Goal: Connect with others: Connect with others

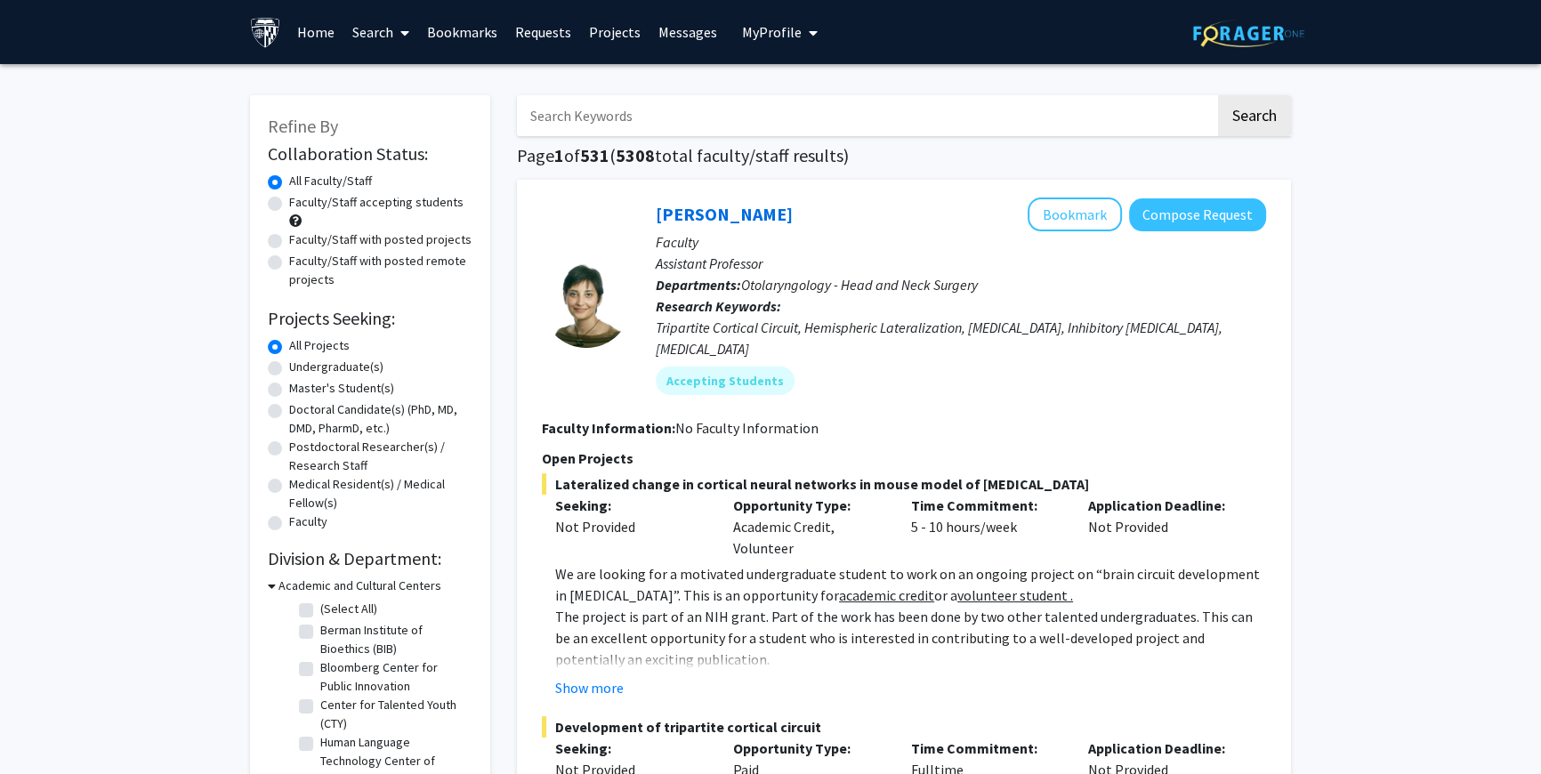
click at [660, 32] on link "Messages" at bounding box center [688, 32] width 77 height 62
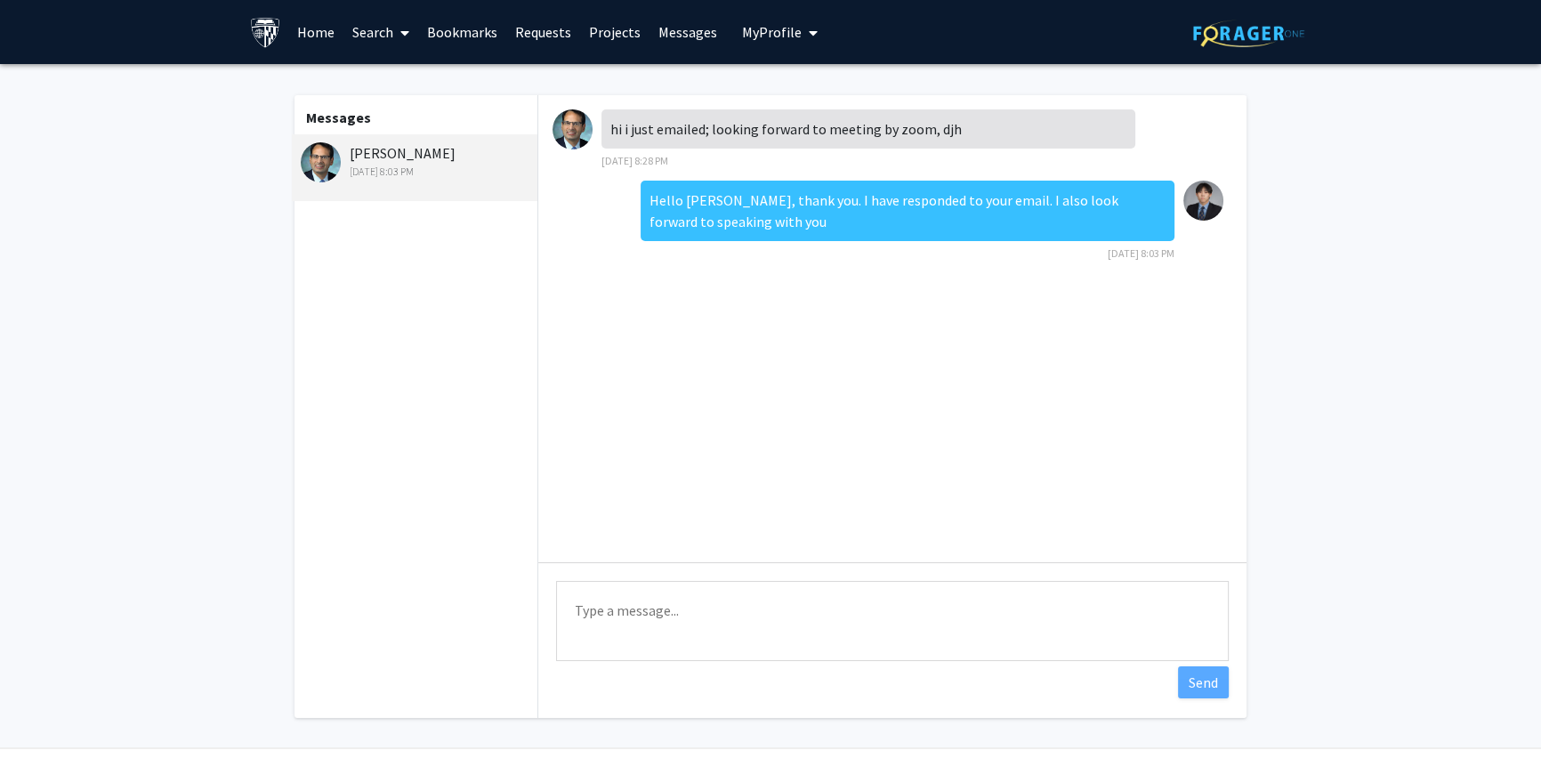
click at [614, 33] on link "Projects" at bounding box center [614, 32] width 69 height 62
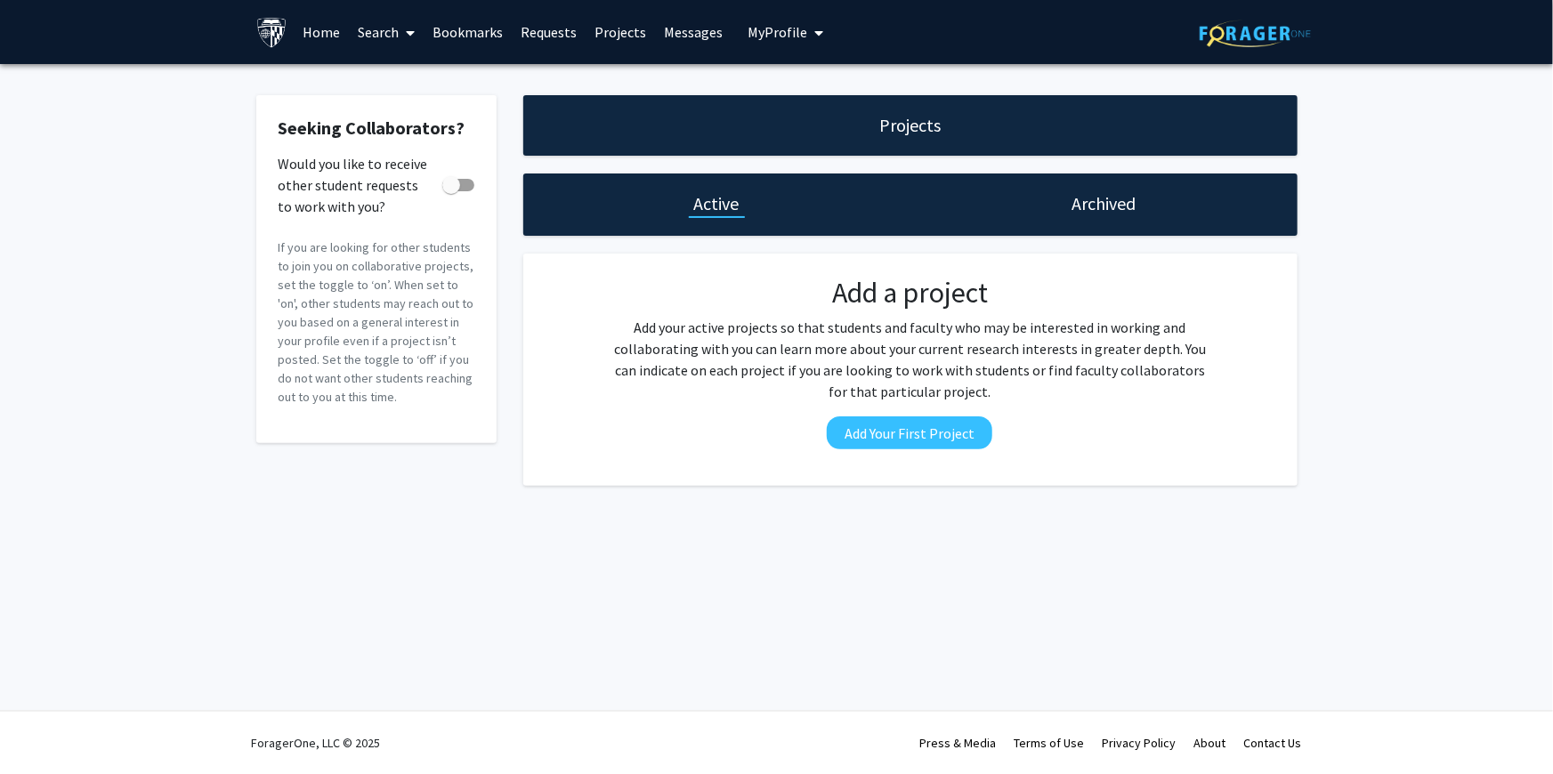
click at [558, 32] on link "Requests" at bounding box center [549, 32] width 74 height 62
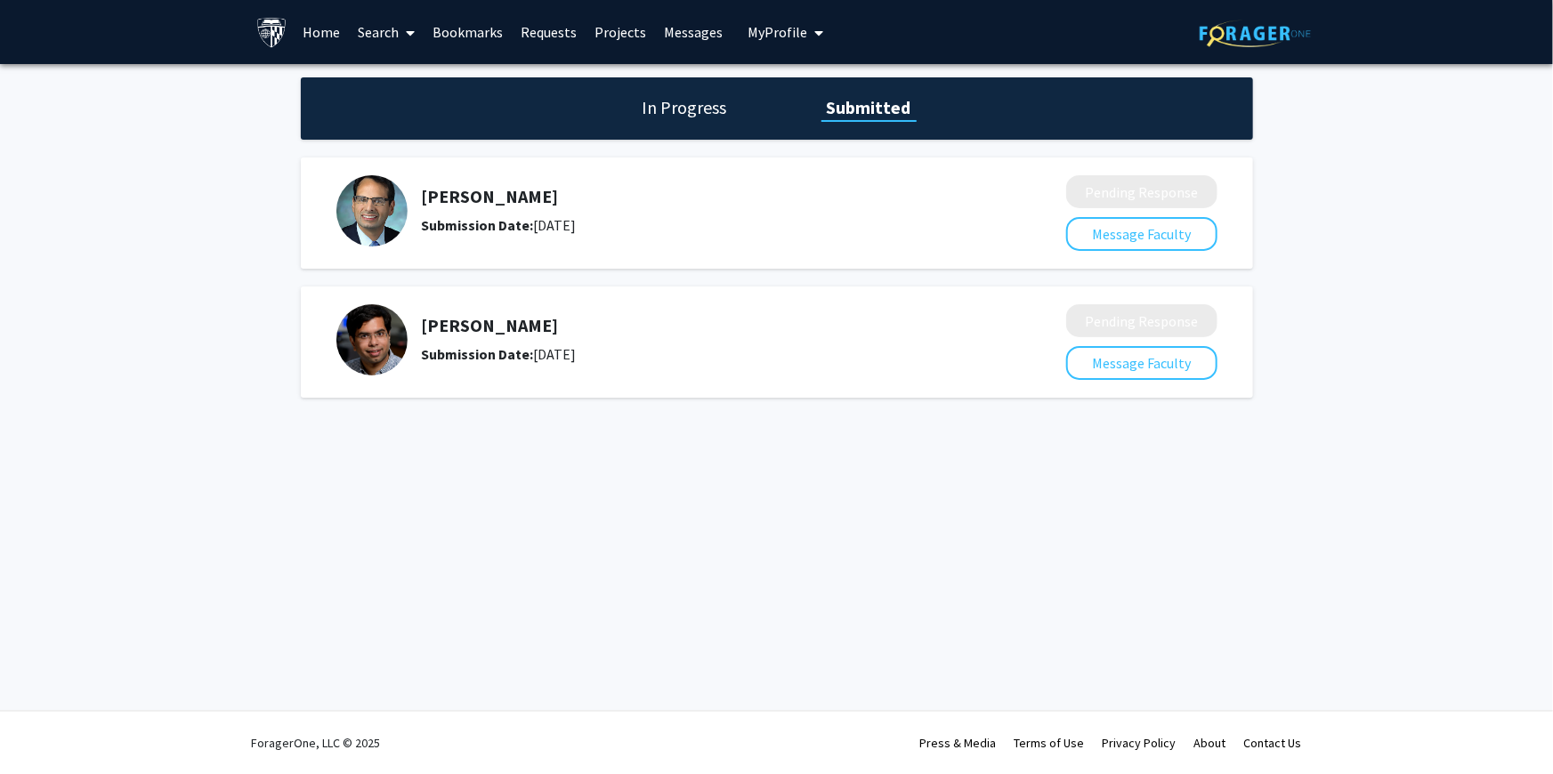
click at [663, 107] on h1 "In Progress" at bounding box center [684, 107] width 95 height 25
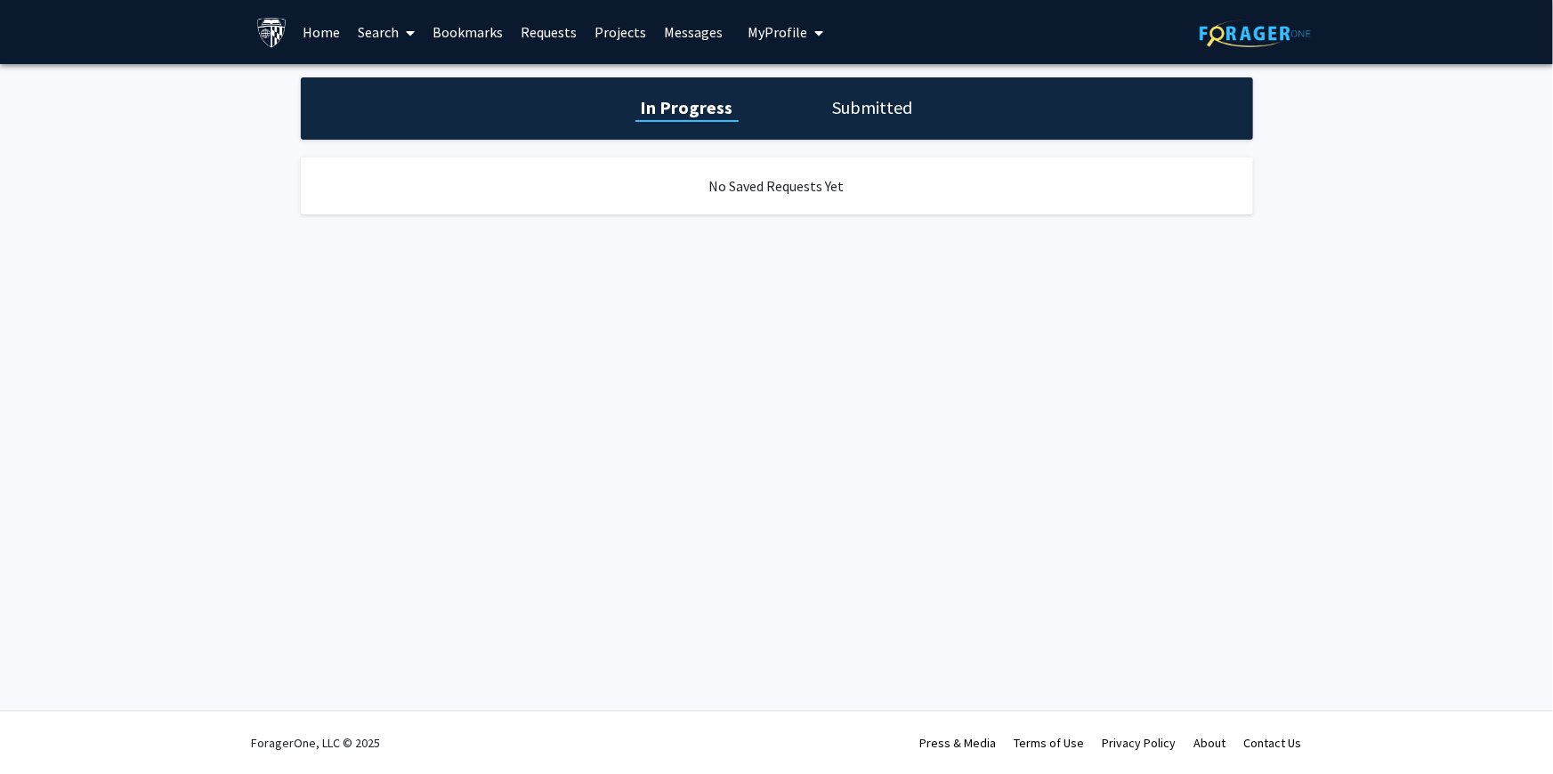
click at [846, 112] on h1 "Submitted" at bounding box center [872, 107] width 91 height 25
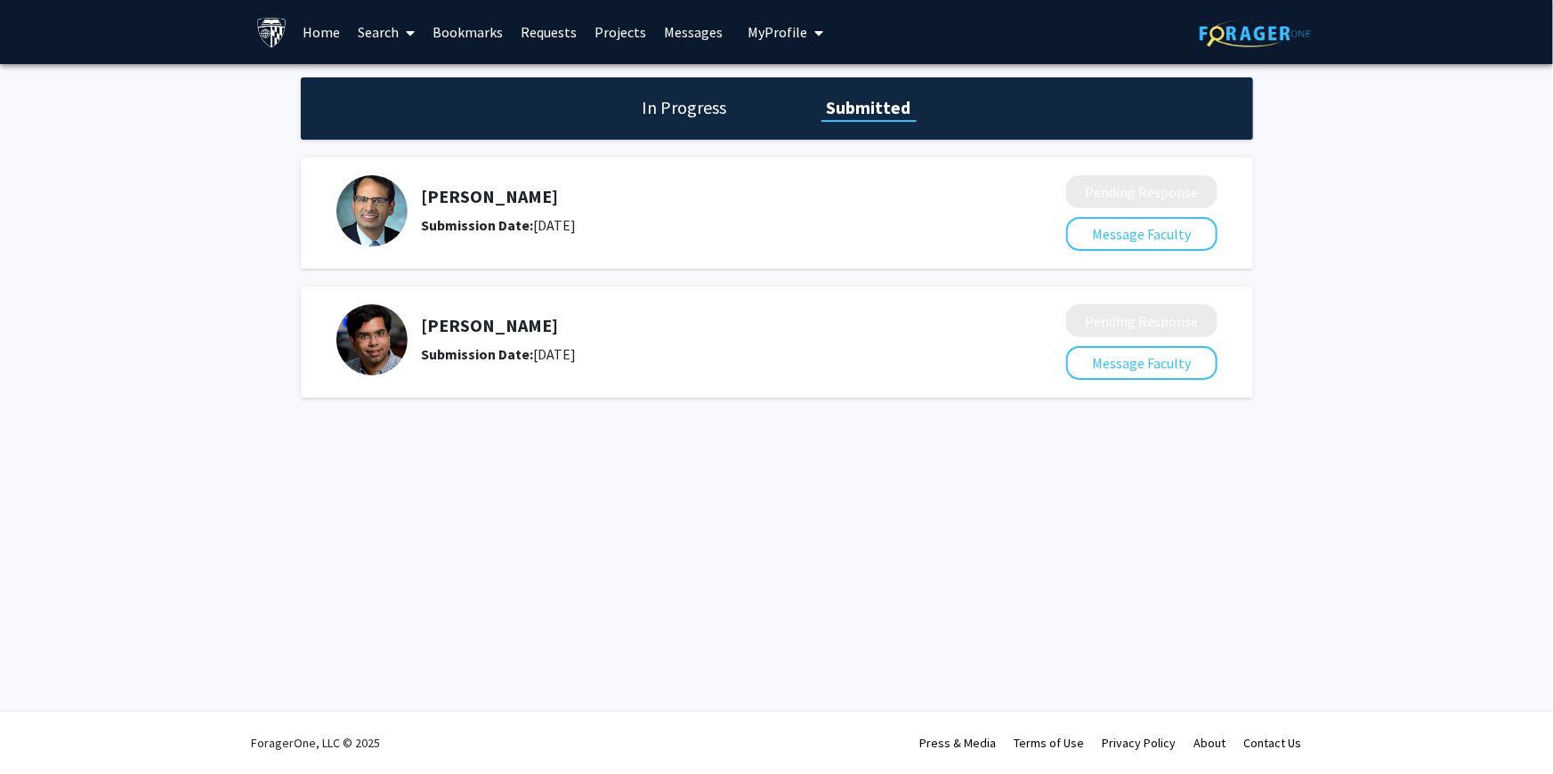
click at [482, 32] on link "Bookmarks" at bounding box center [468, 32] width 88 height 62
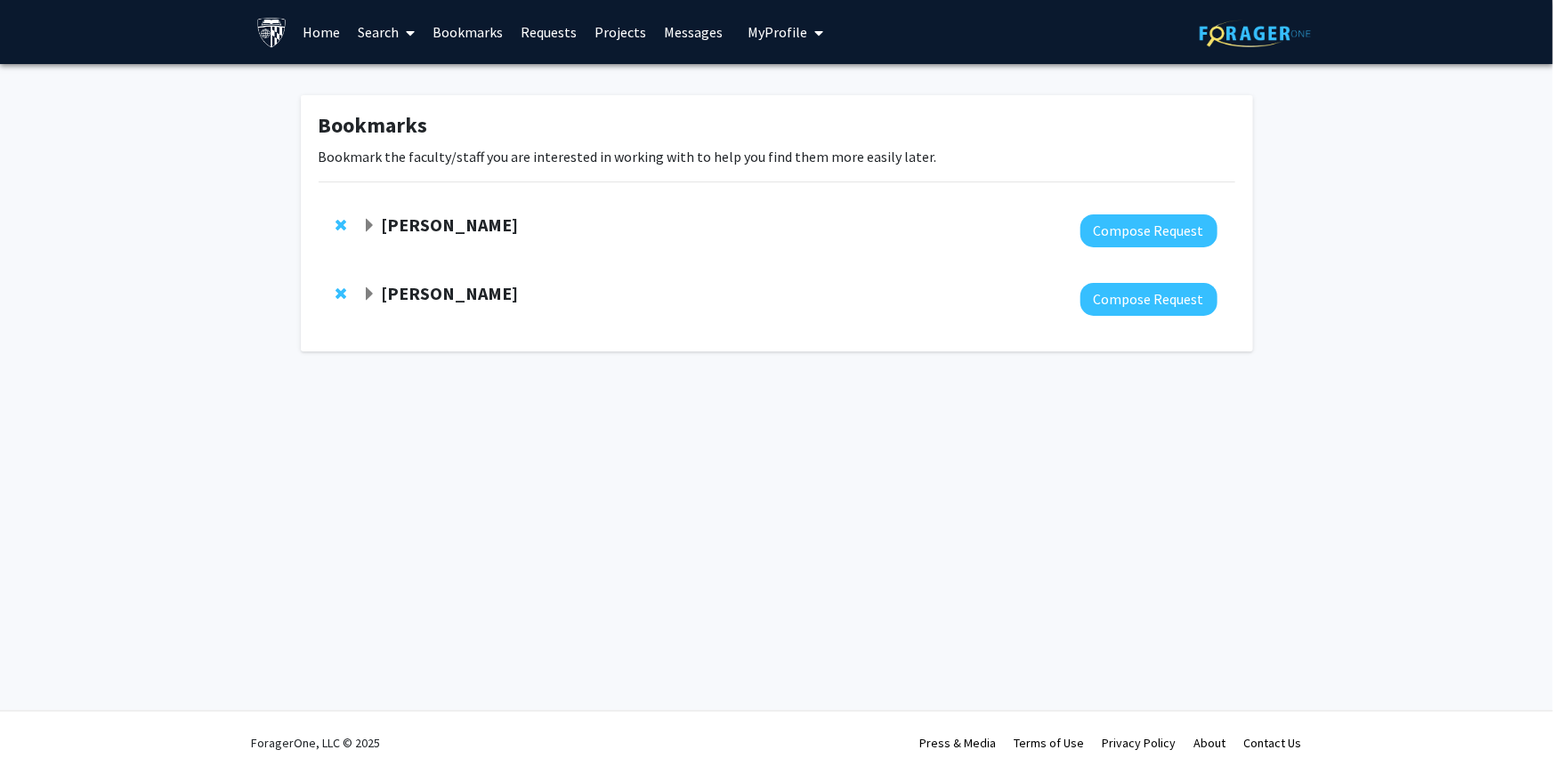
click at [443, 292] on strong "[PERSON_NAME]" at bounding box center [449, 293] width 137 height 22
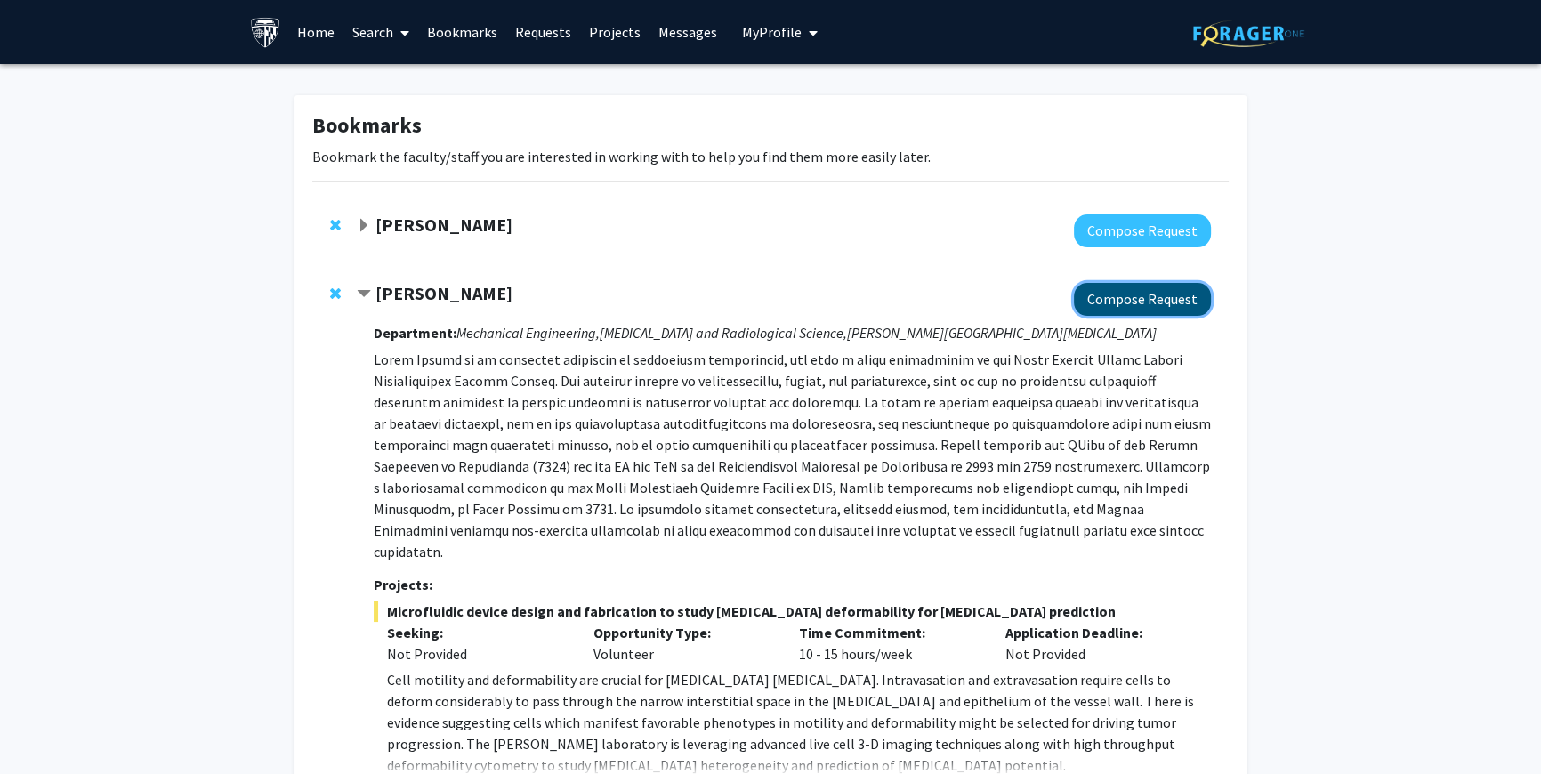
click at [1103, 295] on button "Compose Request" at bounding box center [1142, 299] width 137 height 33
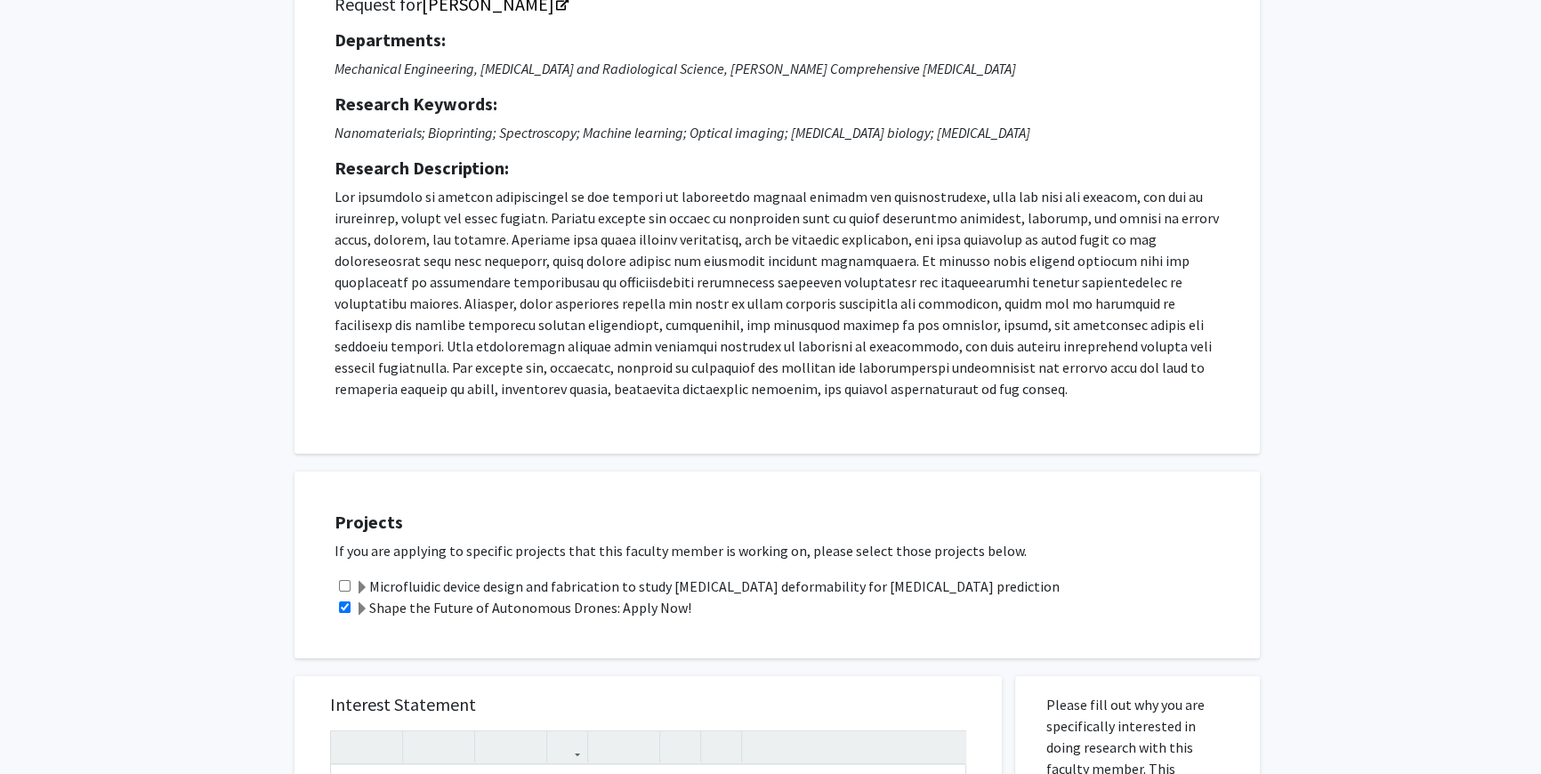
scroll to position [106, 0]
